Goal: Task Accomplishment & Management: Manage account settings

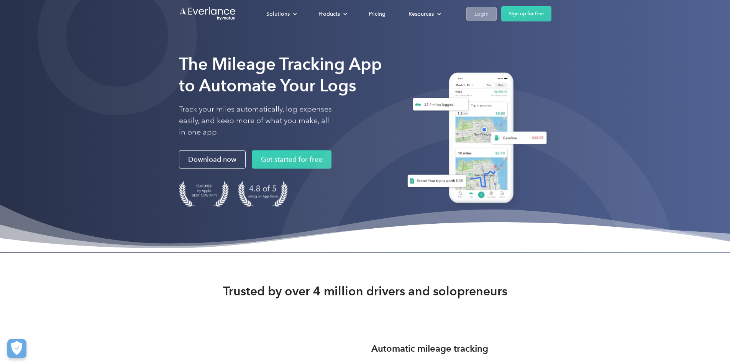
click at [488, 13] on div "Login" at bounding box center [481, 14] width 14 height 10
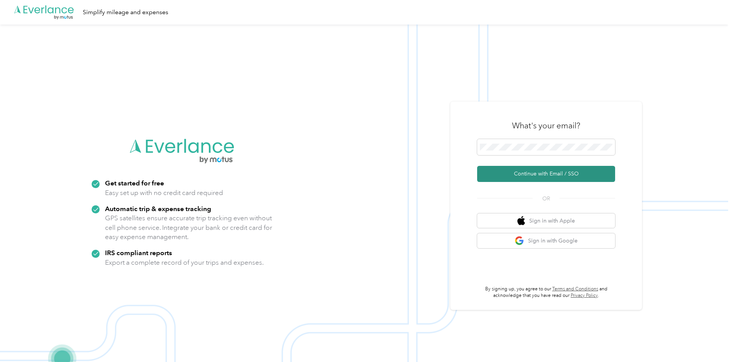
click at [549, 170] on button "Continue with Email / SSO" at bounding box center [546, 174] width 138 height 16
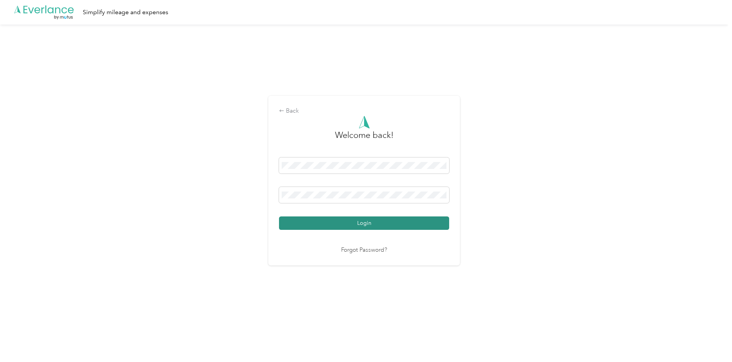
click at [348, 223] on button "Login" at bounding box center [364, 222] width 170 height 13
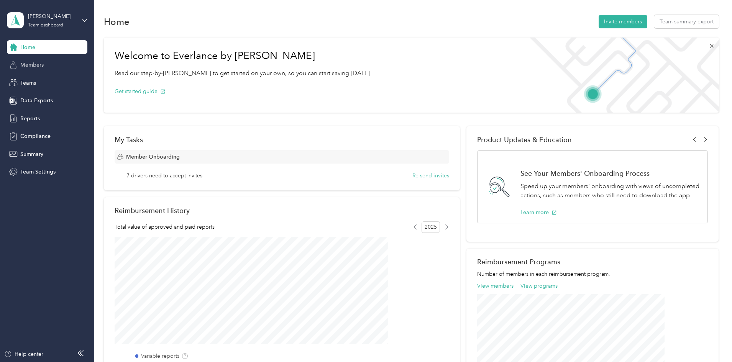
click at [50, 69] on div "Members" at bounding box center [47, 65] width 80 height 14
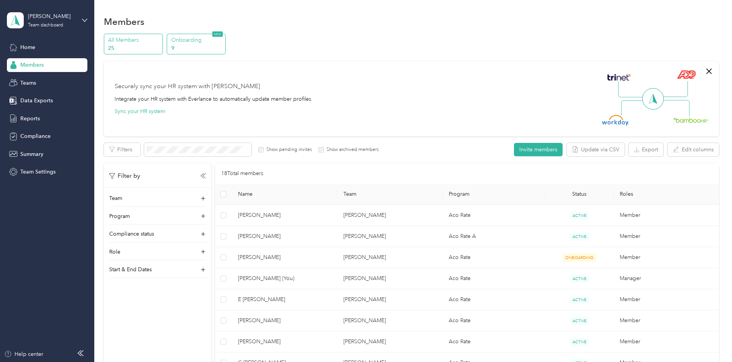
click at [223, 50] on p "9" at bounding box center [197, 48] width 52 height 8
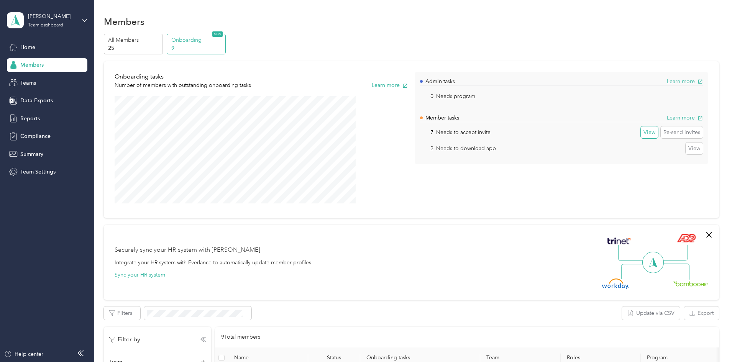
click at [641, 135] on button "View" at bounding box center [649, 132] width 17 height 12
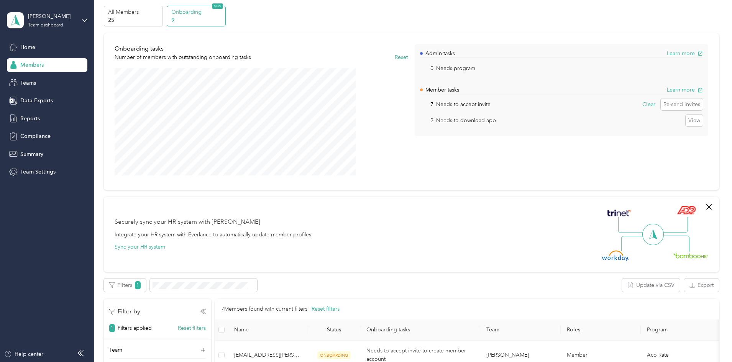
scroll to position [16, 0]
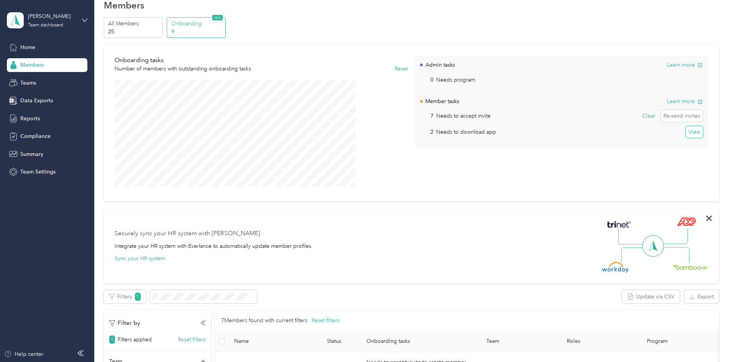
click at [685, 133] on button "View" at bounding box center [693, 132] width 17 height 12
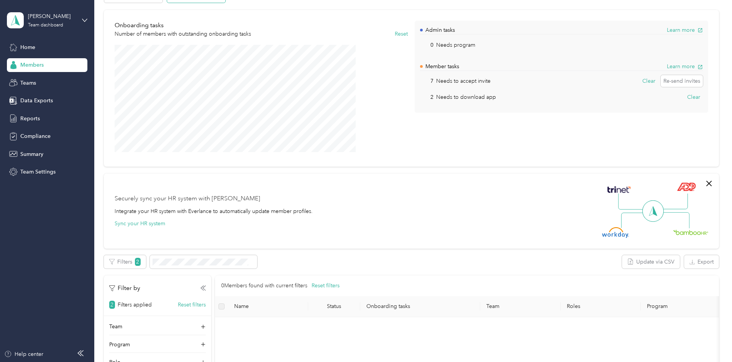
scroll to position [48, 0]
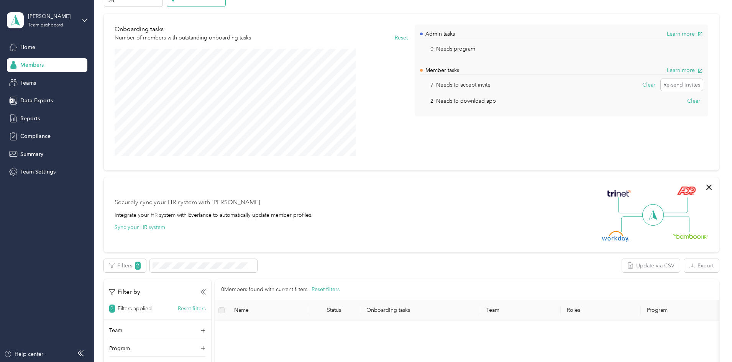
click at [480, 99] on p "Needs to download app" at bounding box center [466, 101] width 60 height 8
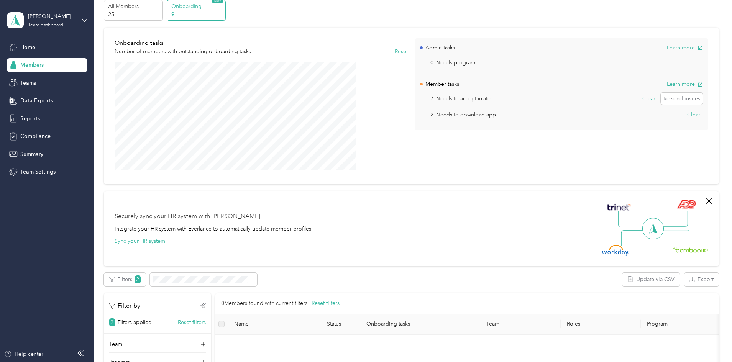
scroll to position [0, 0]
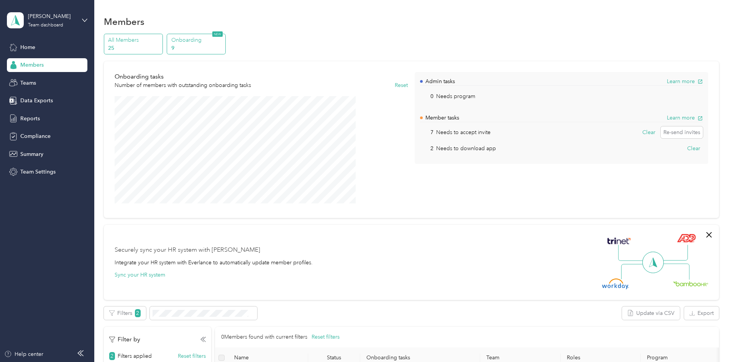
click at [160, 46] on p "25" at bounding box center [134, 48] width 52 height 8
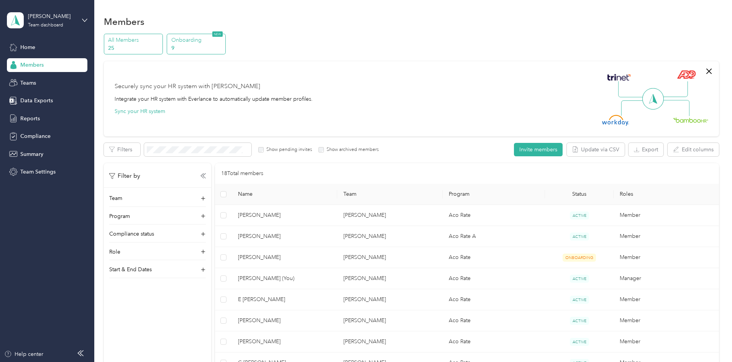
click at [223, 45] on p "9" at bounding box center [197, 48] width 52 height 8
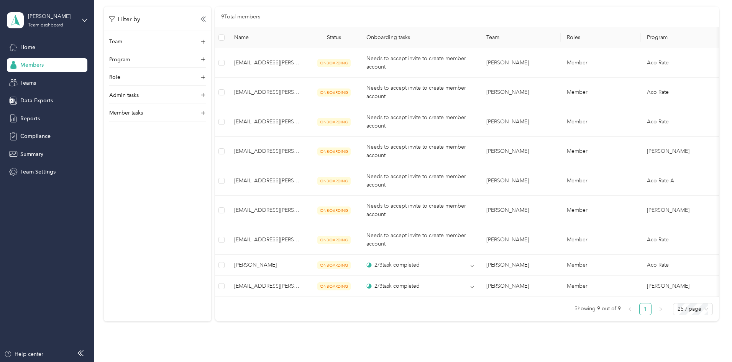
scroll to position [322, 0]
